Goal: Task Accomplishment & Management: Manage account settings

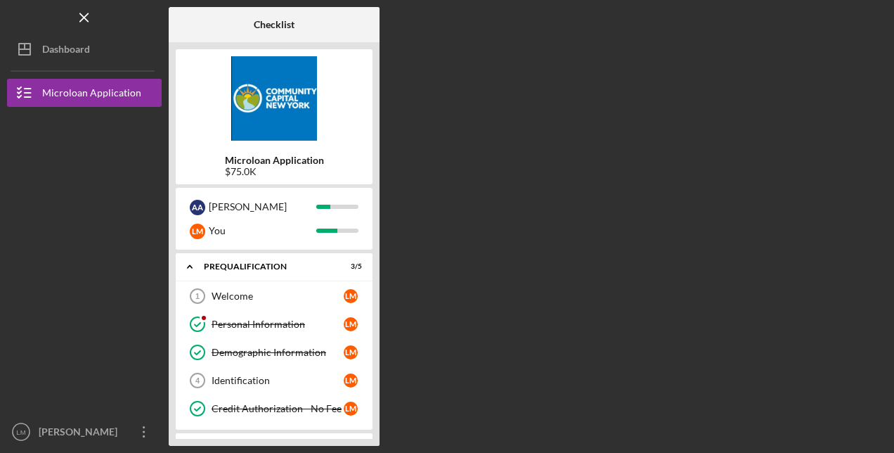
click at [86, 437] on div "[PERSON_NAME]" at bounding box center [80, 434] width 91 height 32
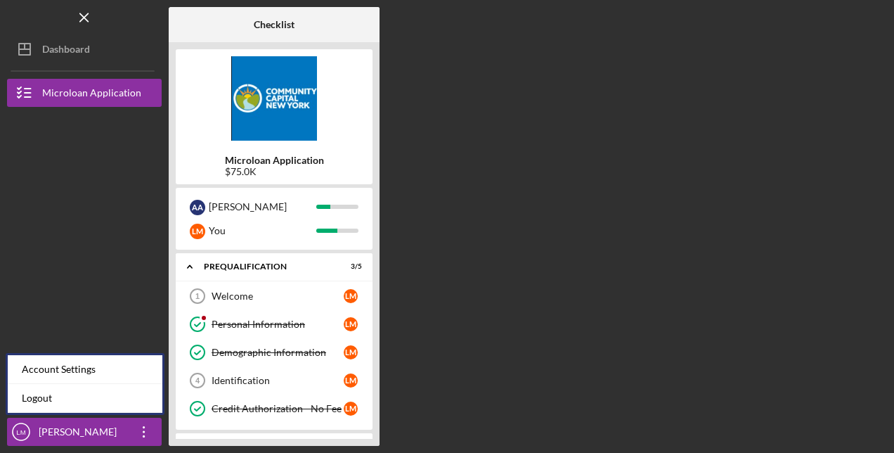
click at [60, 394] on link "Logout" at bounding box center [85, 398] width 155 height 29
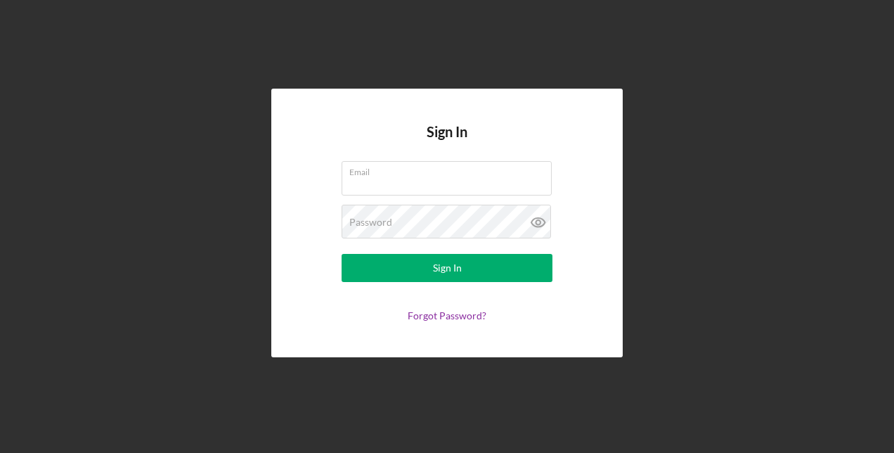
type input "[EMAIL_ADDRESS][DOMAIN_NAME]"
click at [474, 267] on button "Sign In" at bounding box center [447, 268] width 211 height 28
